Goal: Navigation & Orientation: Go to known website

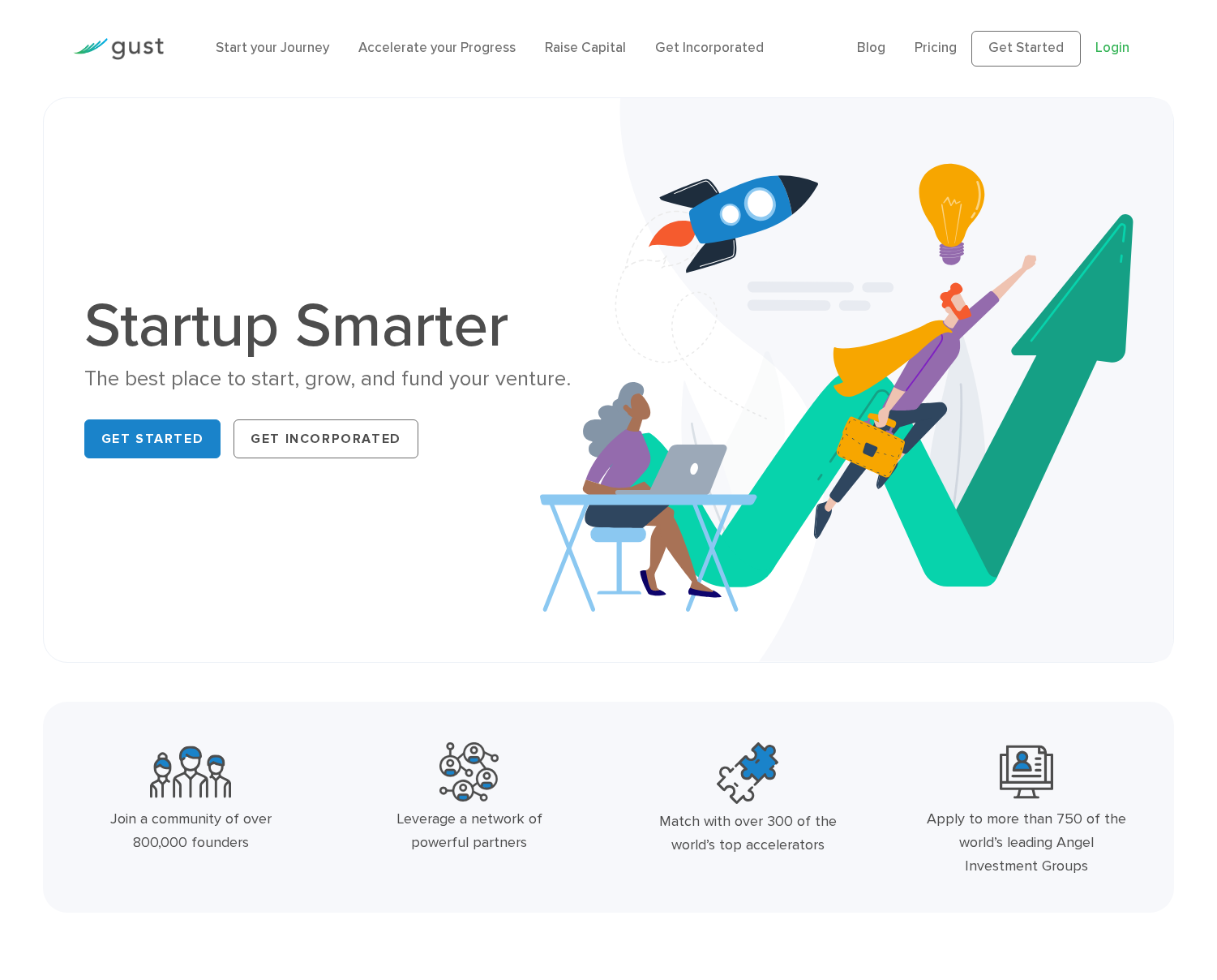
click at [1120, 49] on link "Login" at bounding box center [1112, 48] width 34 height 16
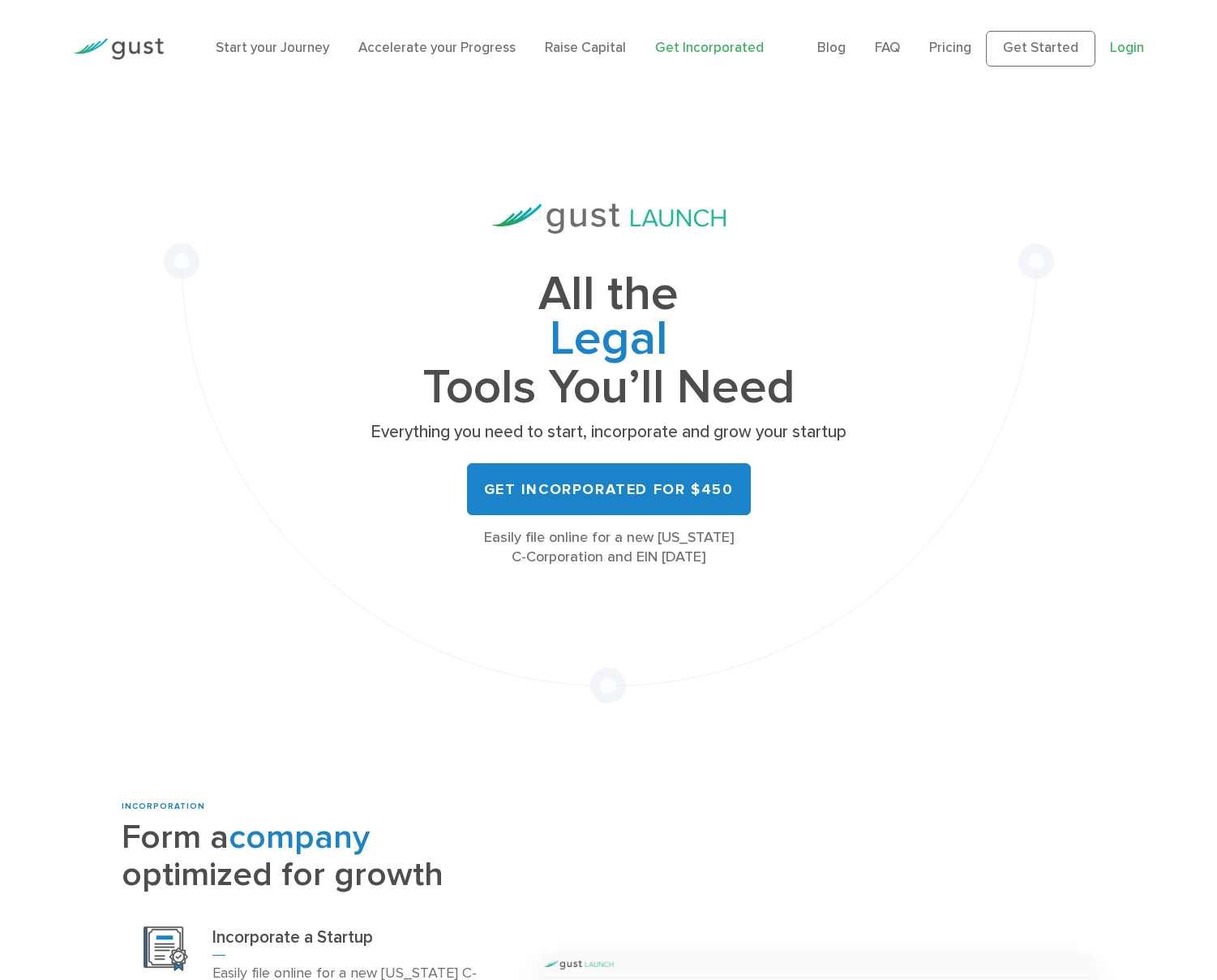
click at [1130, 49] on link "Login" at bounding box center [1126, 48] width 34 height 16
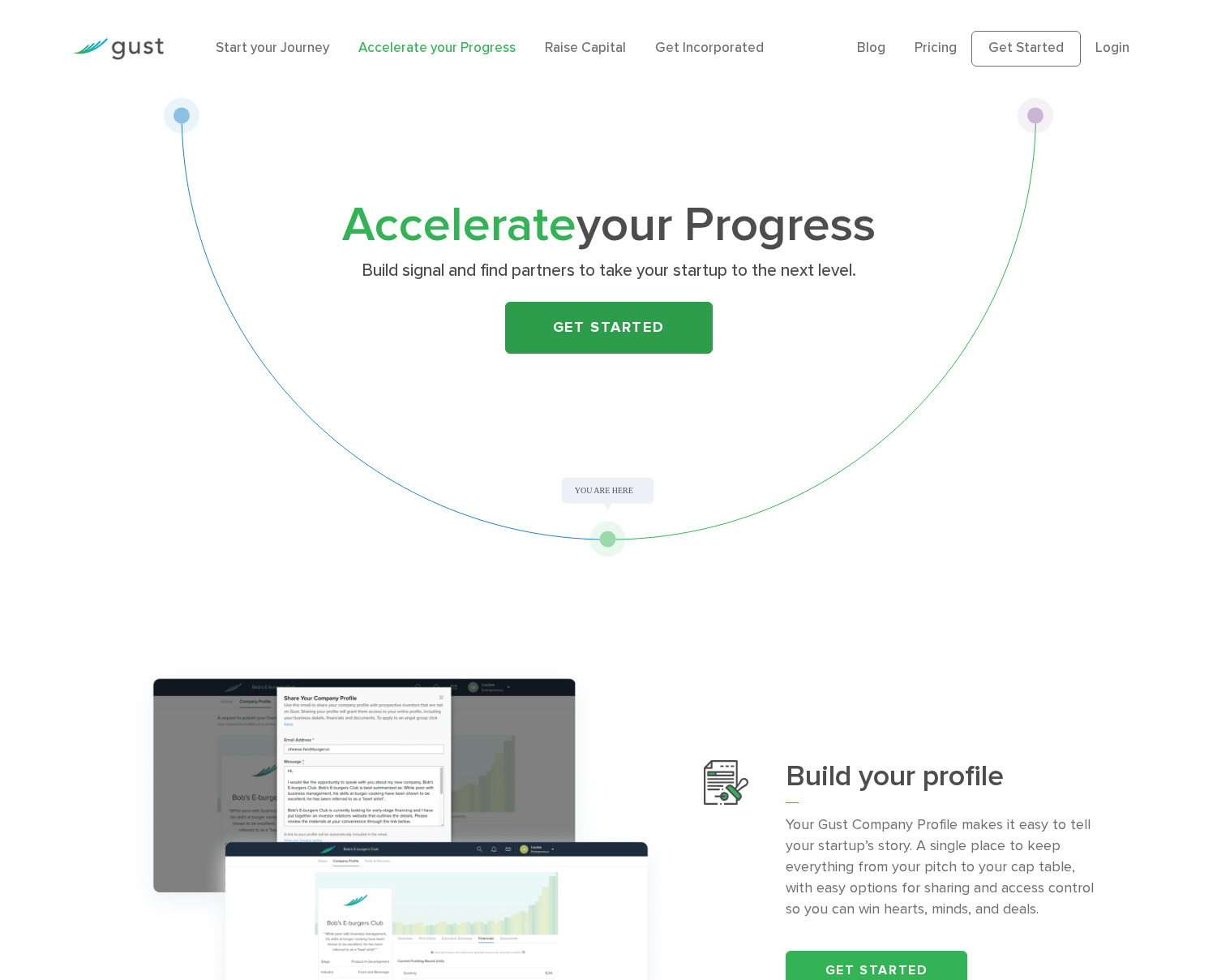
drag, startPoint x: 600, startPoint y: 326, endPoint x: 608, endPoint y: 327, distance: 8.1
click at [606, 327] on link "Get Started" at bounding box center [609, 327] width 207 height 52
